Goal: Navigation & Orientation: Find specific page/section

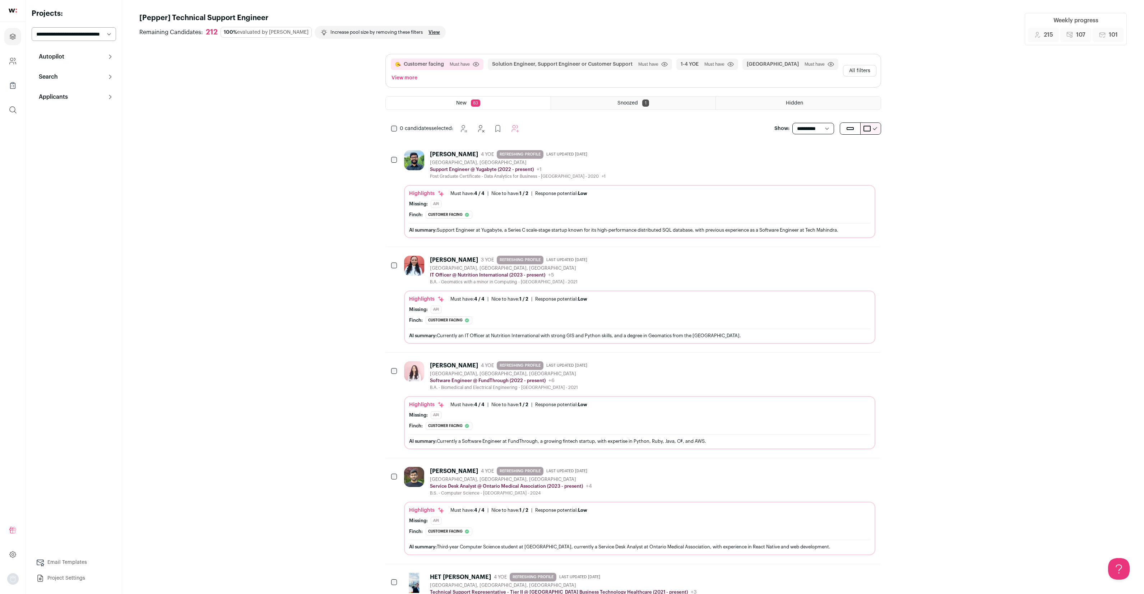
click at [57, 58] on p "Autopilot" at bounding box center [49, 56] width 30 height 9
click at [79, 103] on link "Interview Pipeline 16" at bounding box center [74, 103] width 84 height 14
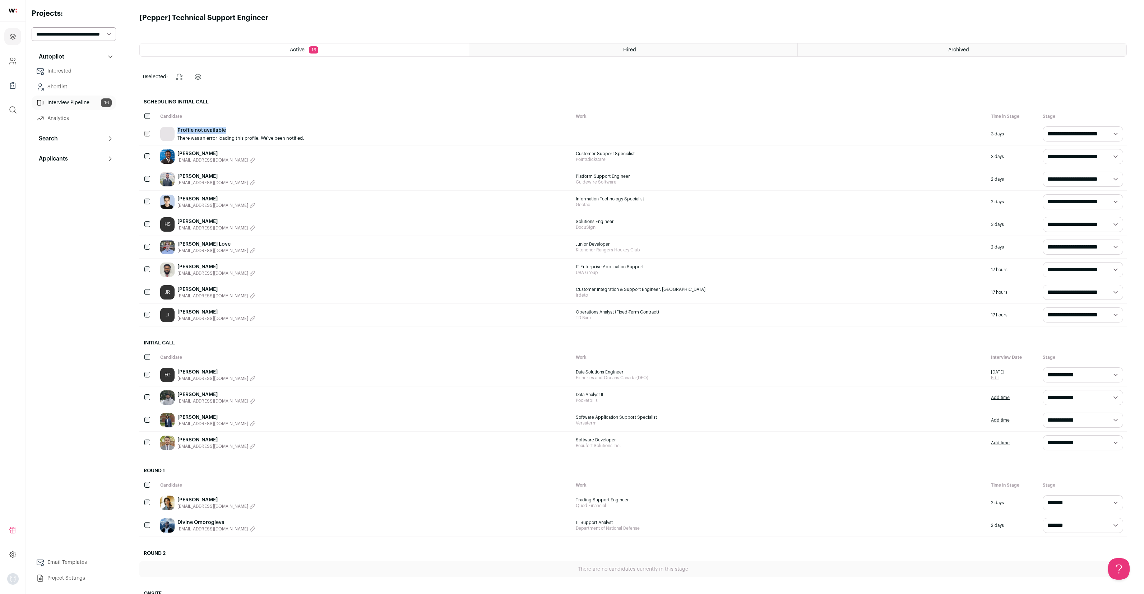
drag, startPoint x: 226, startPoint y: 129, endPoint x: 171, endPoint y: 134, distance: 55.2
click at [171, 134] on div "Profile not available There was an error loading this profile. We've been notif…" at bounding box center [232, 134] width 144 height 14
copy div "Profile not available"
click at [10, 41] on link "Projects" at bounding box center [12, 36] width 17 height 17
click at [16, 61] on icon "Company and ATS Settings" at bounding box center [13, 61] width 8 height 9
